Goal: Transaction & Acquisition: Purchase product/service

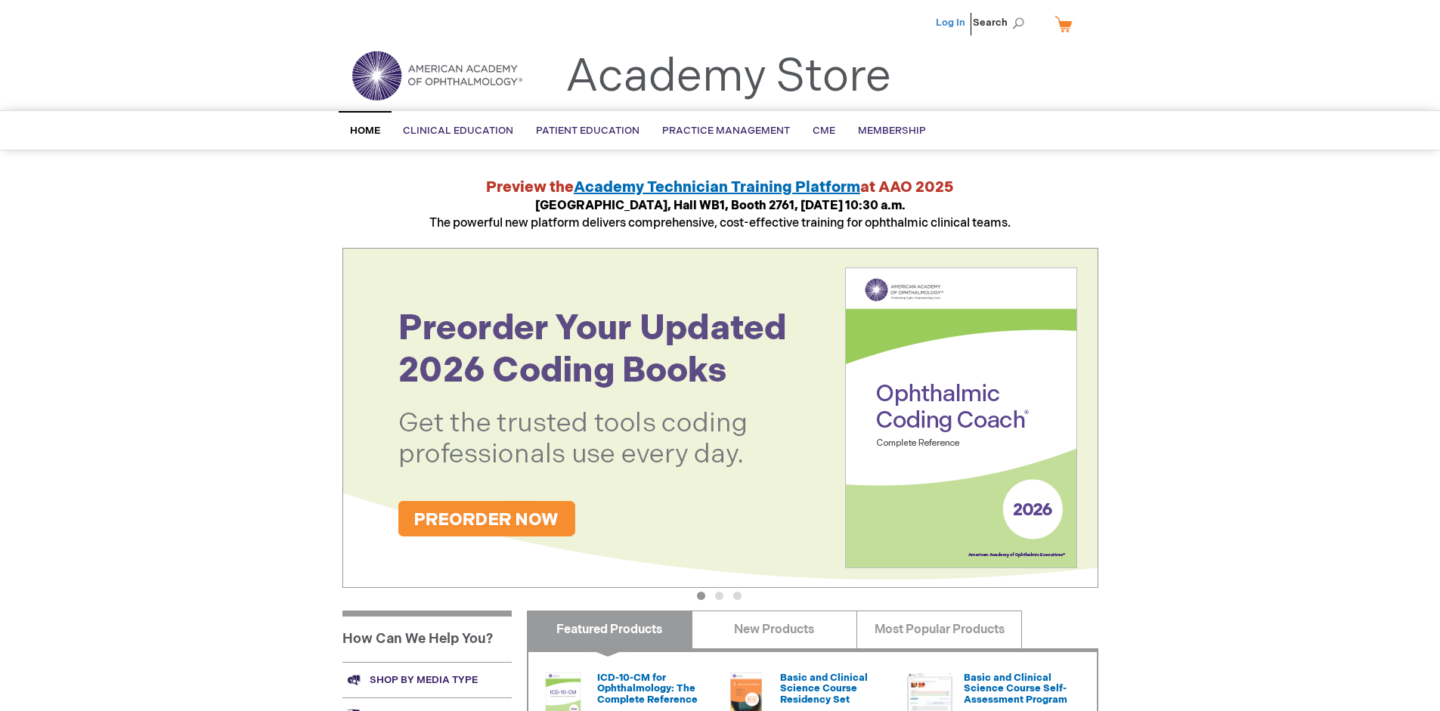
click at [952, 23] on link "Log In" at bounding box center [950, 23] width 29 height 12
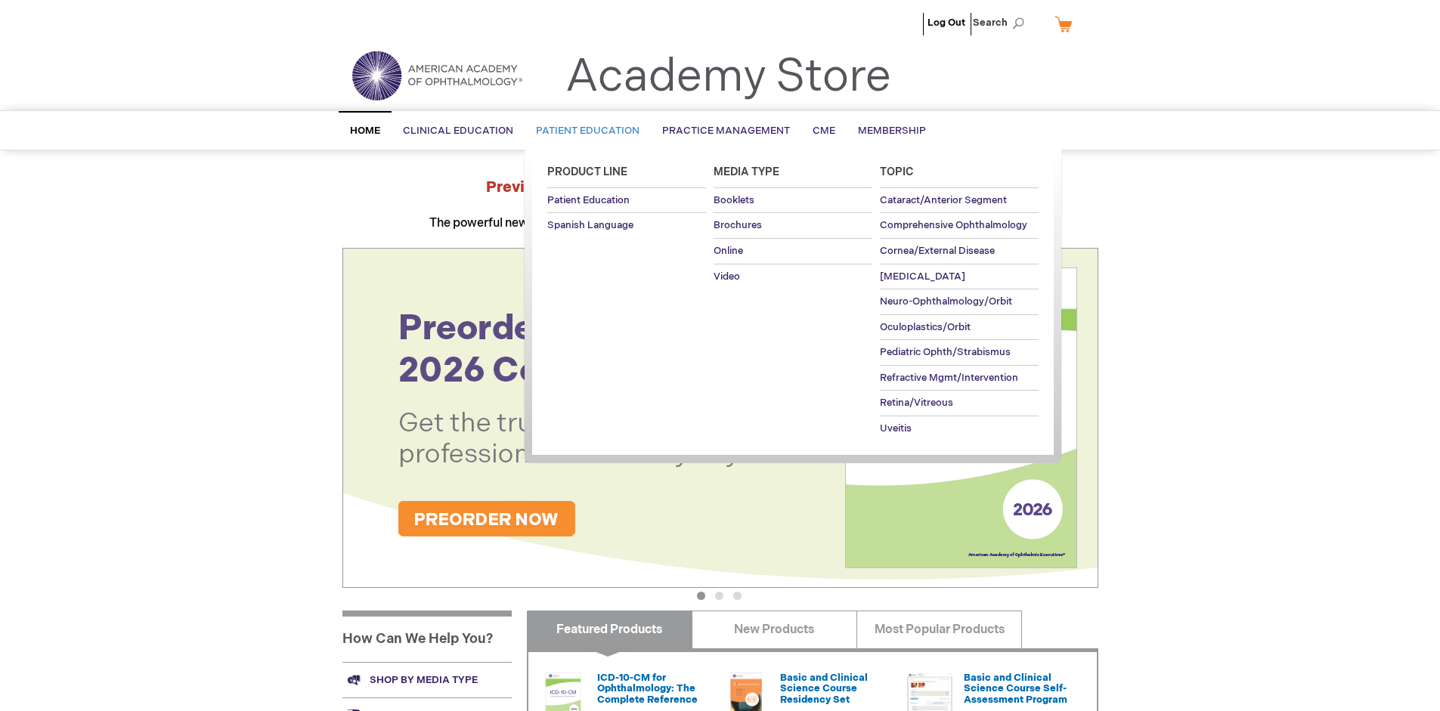
click at [584, 131] on span "Patient Education" at bounding box center [588, 131] width 104 height 12
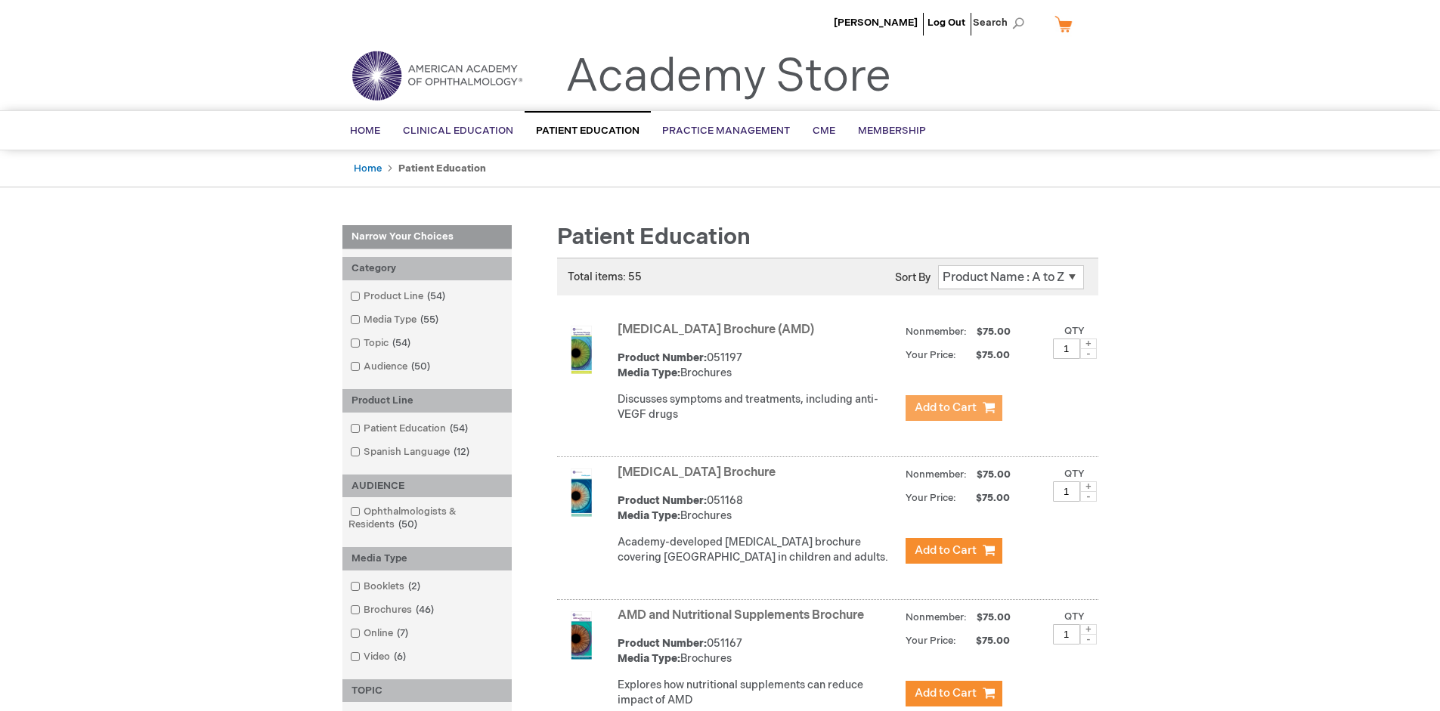
click at [953, 408] on span "Add to Cart" at bounding box center [946, 408] width 62 height 14
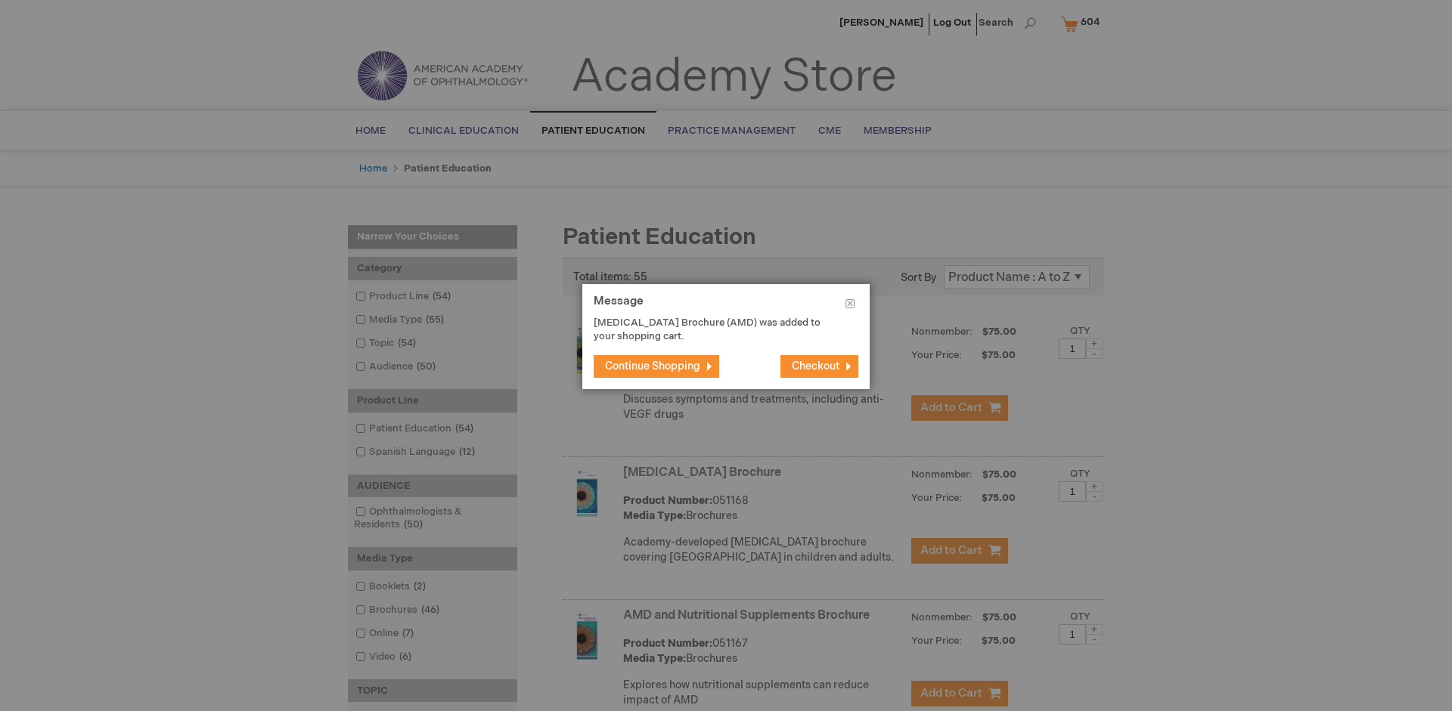
click at [652, 366] on span "Continue Shopping" at bounding box center [652, 366] width 95 height 13
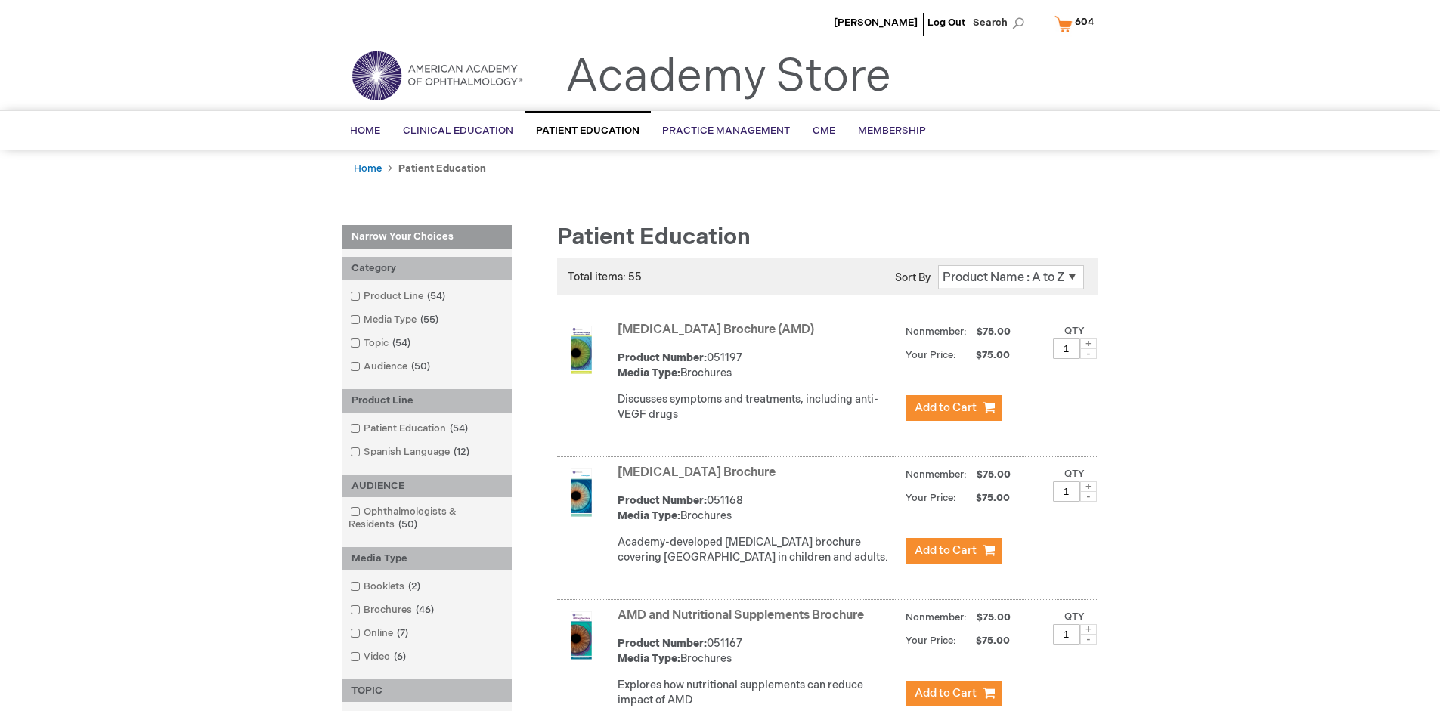
click at [744, 623] on link "AMD and Nutritional Supplements Brochure" at bounding box center [741, 616] width 246 height 14
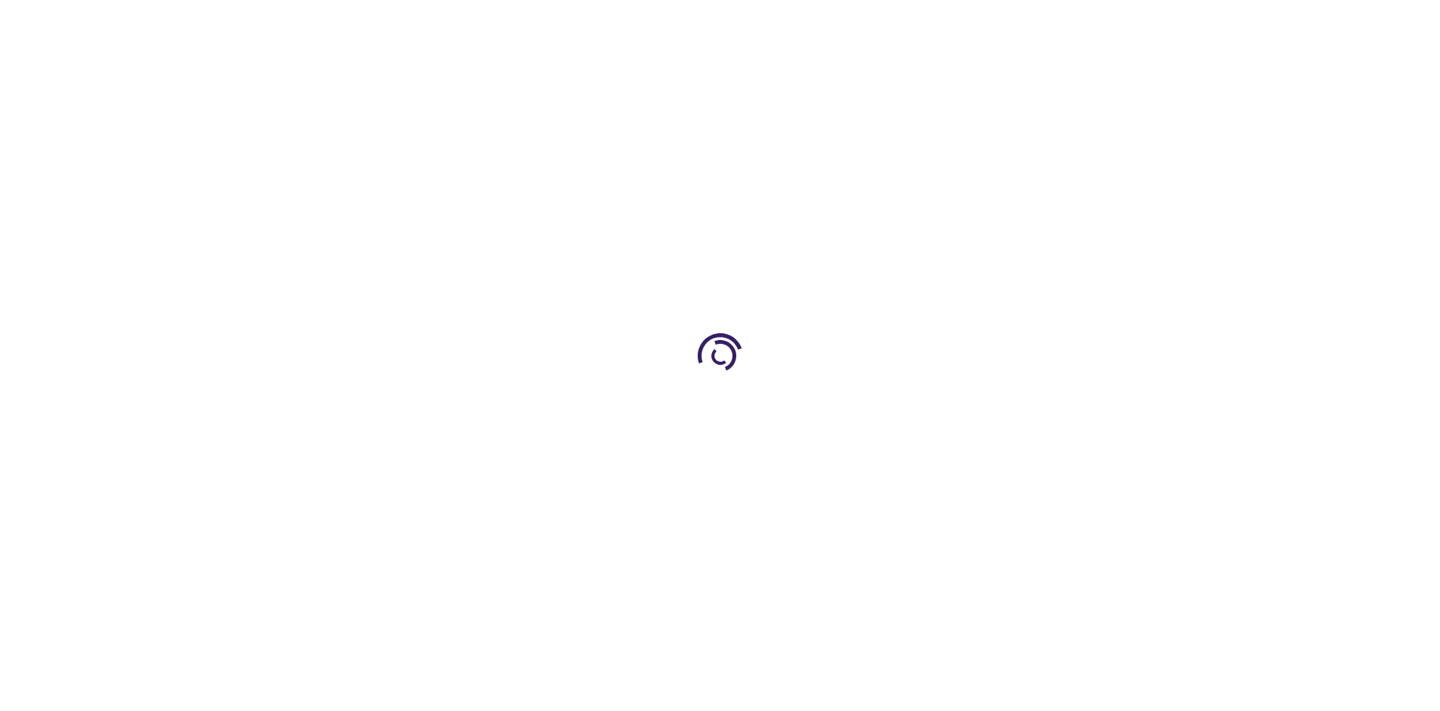
type input "1"
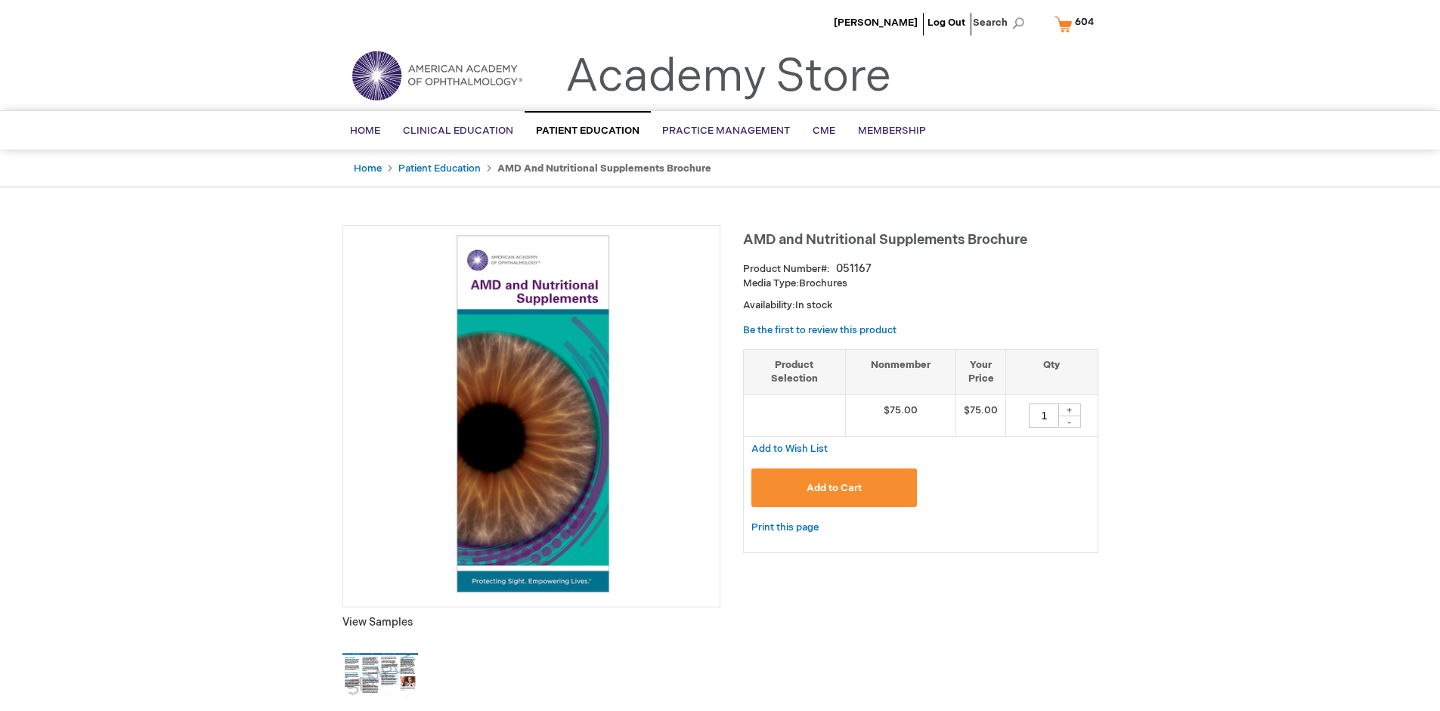
click at [834, 488] on span "Add to Cart" at bounding box center [834, 488] width 55 height 12
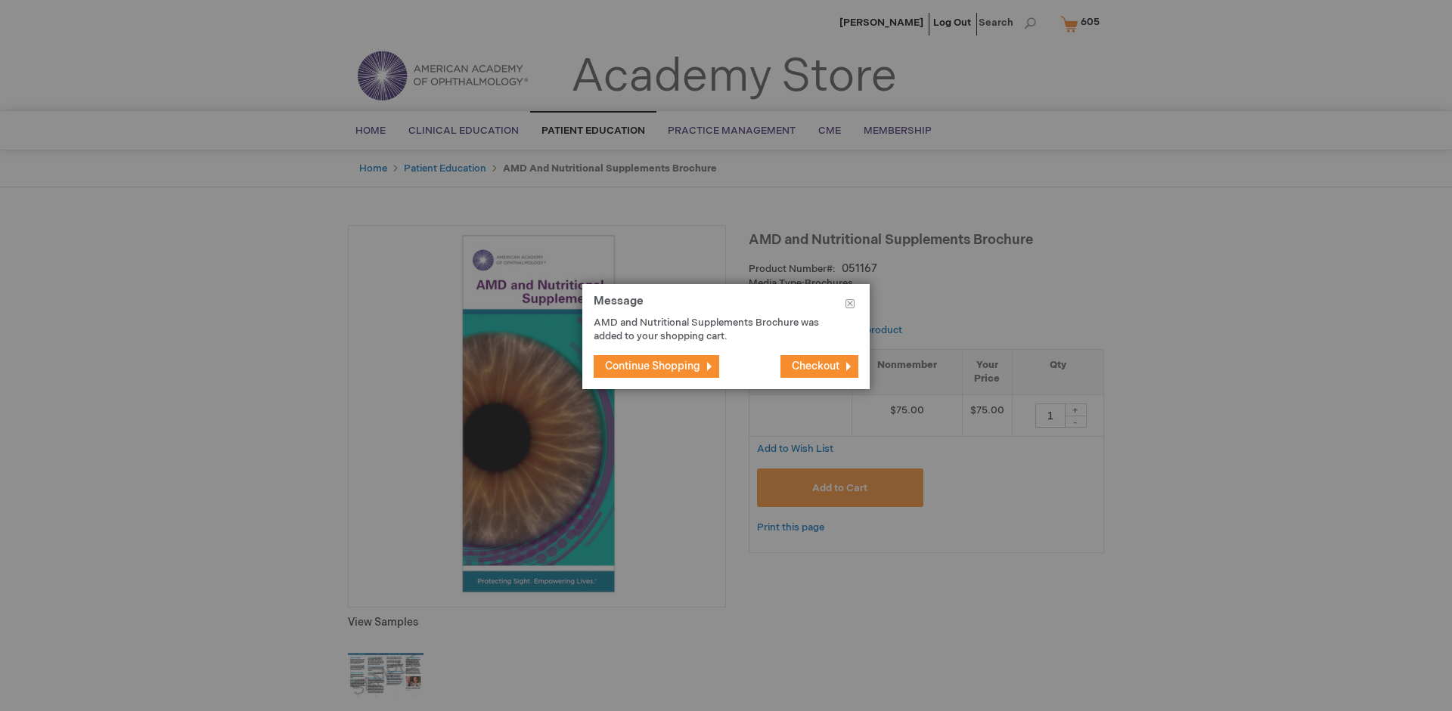
click at [652, 366] on span "Continue Shopping" at bounding box center [652, 366] width 95 height 13
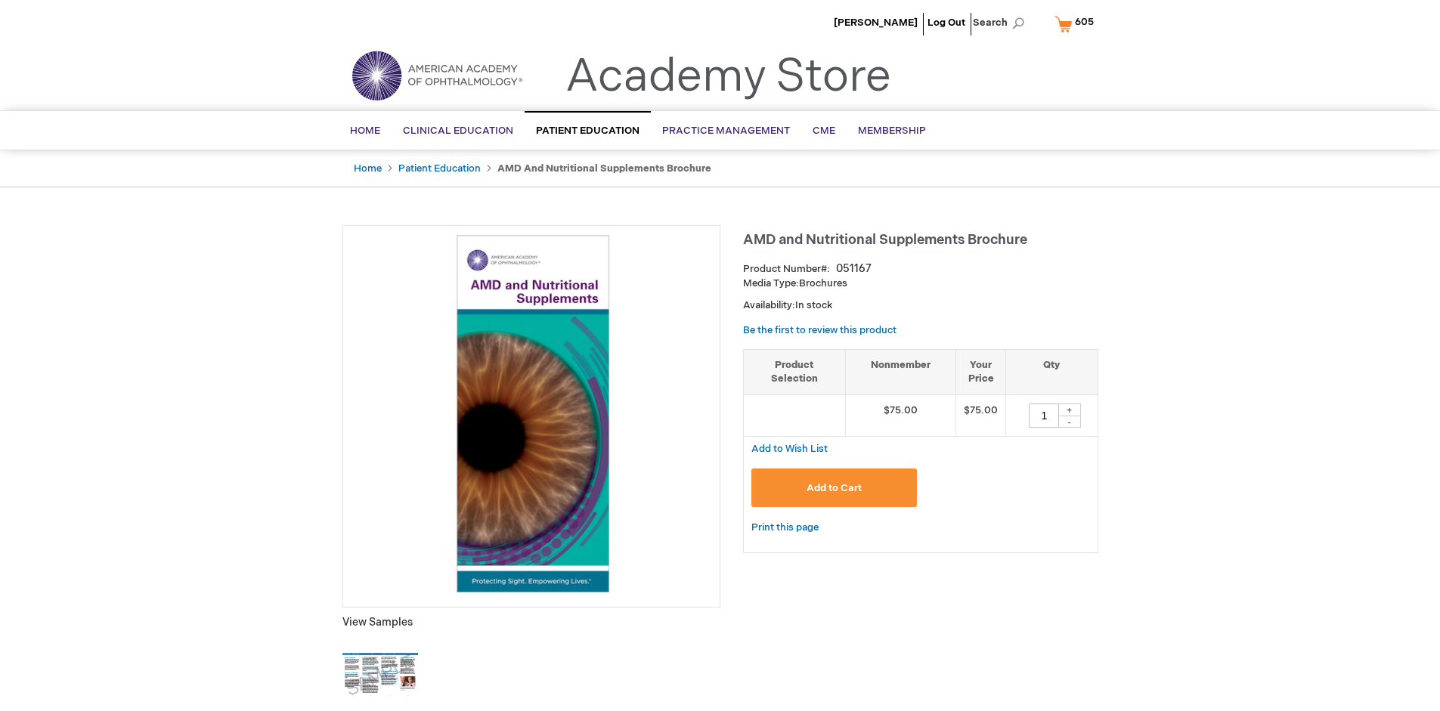
click at [1077, 23] on span "605" at bounding box center [1084, 22] width 19 height 12
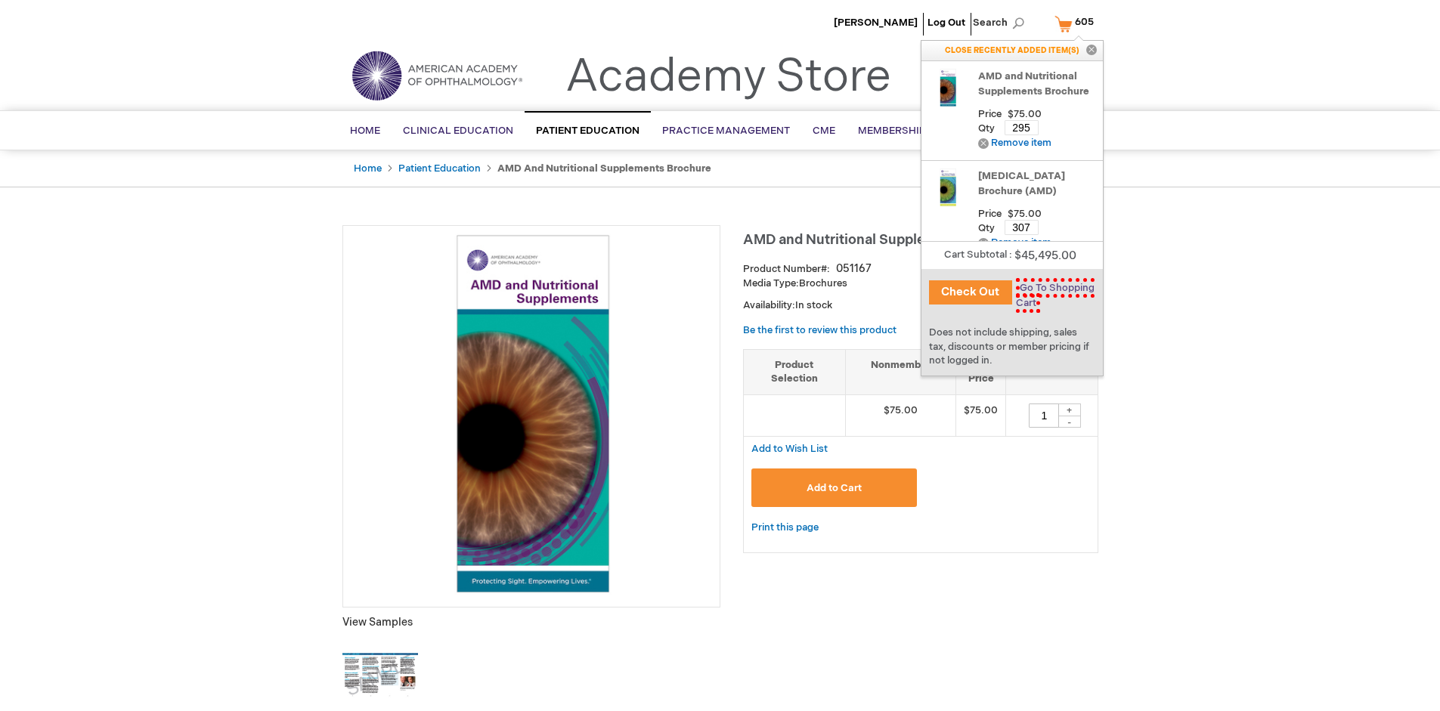
click at [1052, 288] on span "Go To Shopping Cart" at bounding box center [1055, 295] width 79 height 35
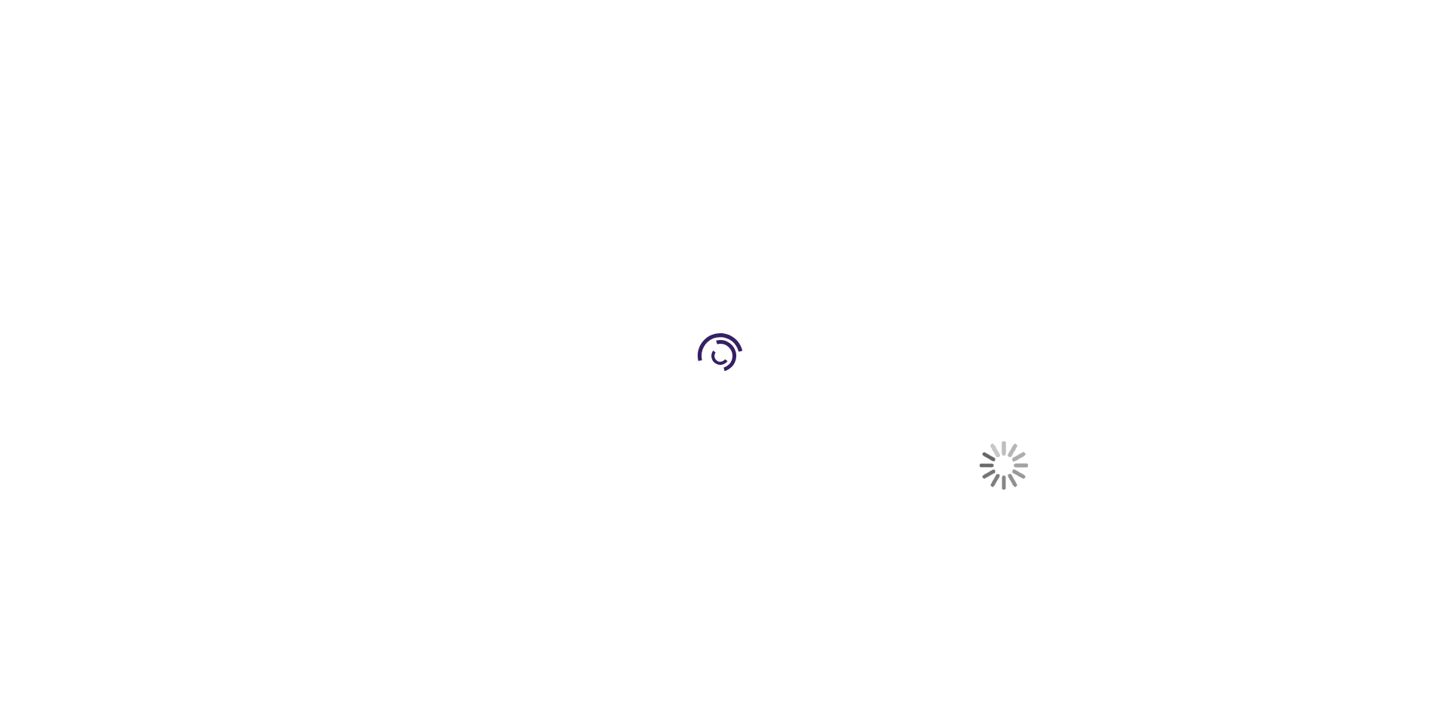
select select "US"
select select "41"
click at [999, 705] on span "Proceed to Checkout" at bounding box center [999, 705] width 98 height 12
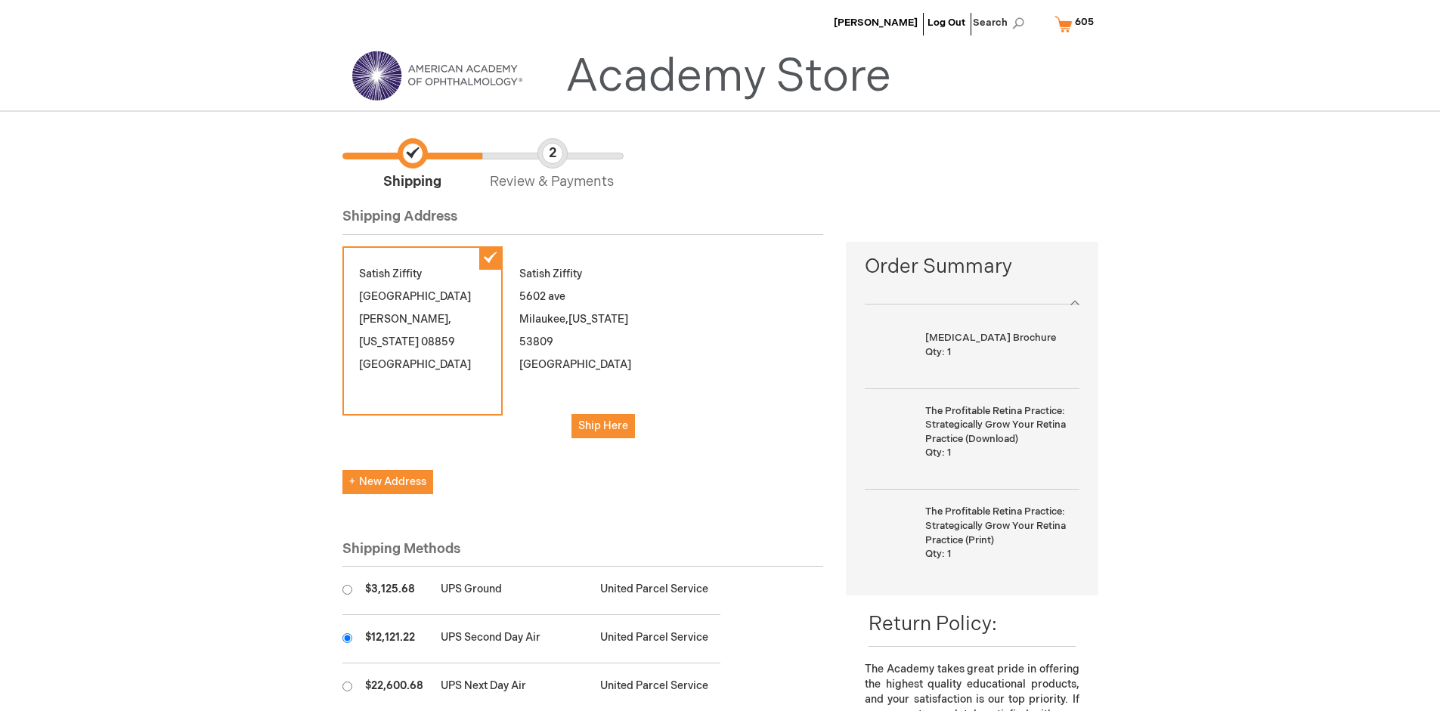
click at [347, 638] on input "radio" at bounding box center [347, 639] width 10 height 10
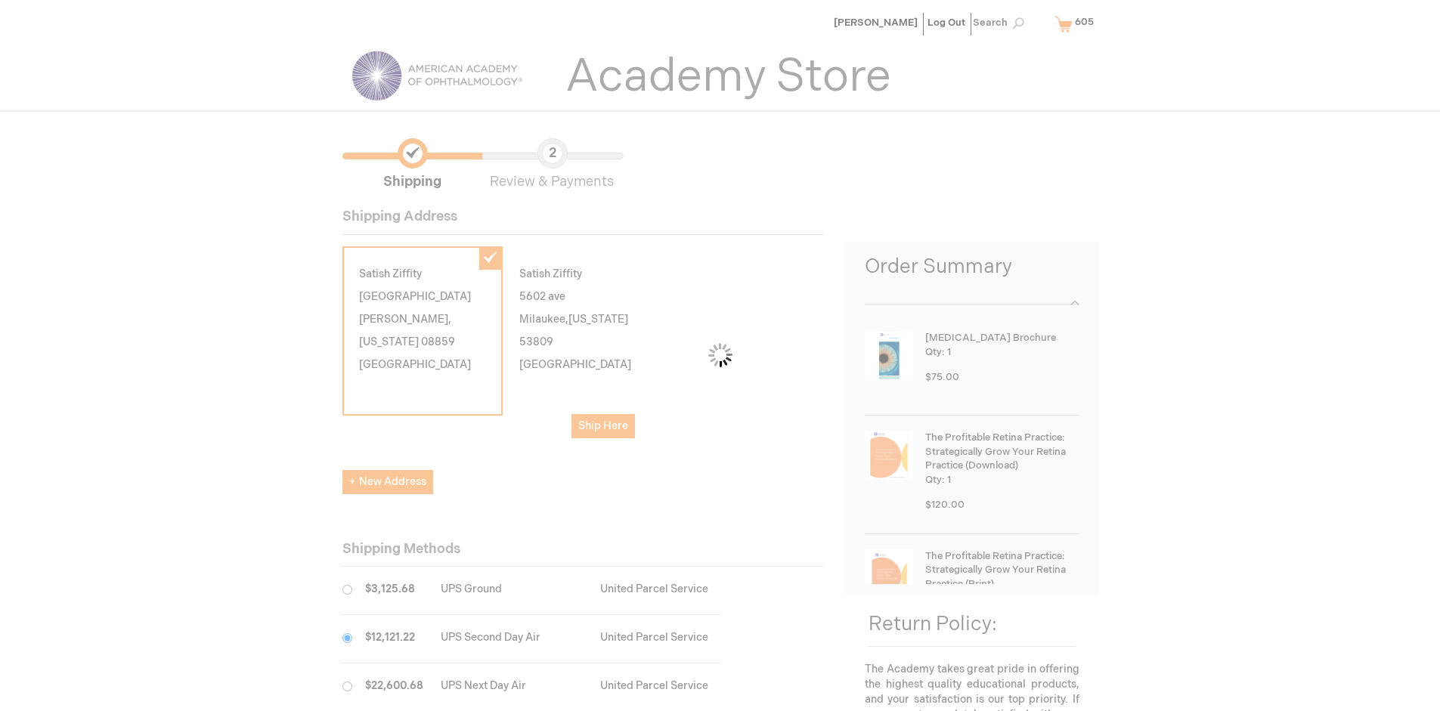
scroll to position [76, 0]
